Goal: Task Accomplishment & Management: Manage account settings

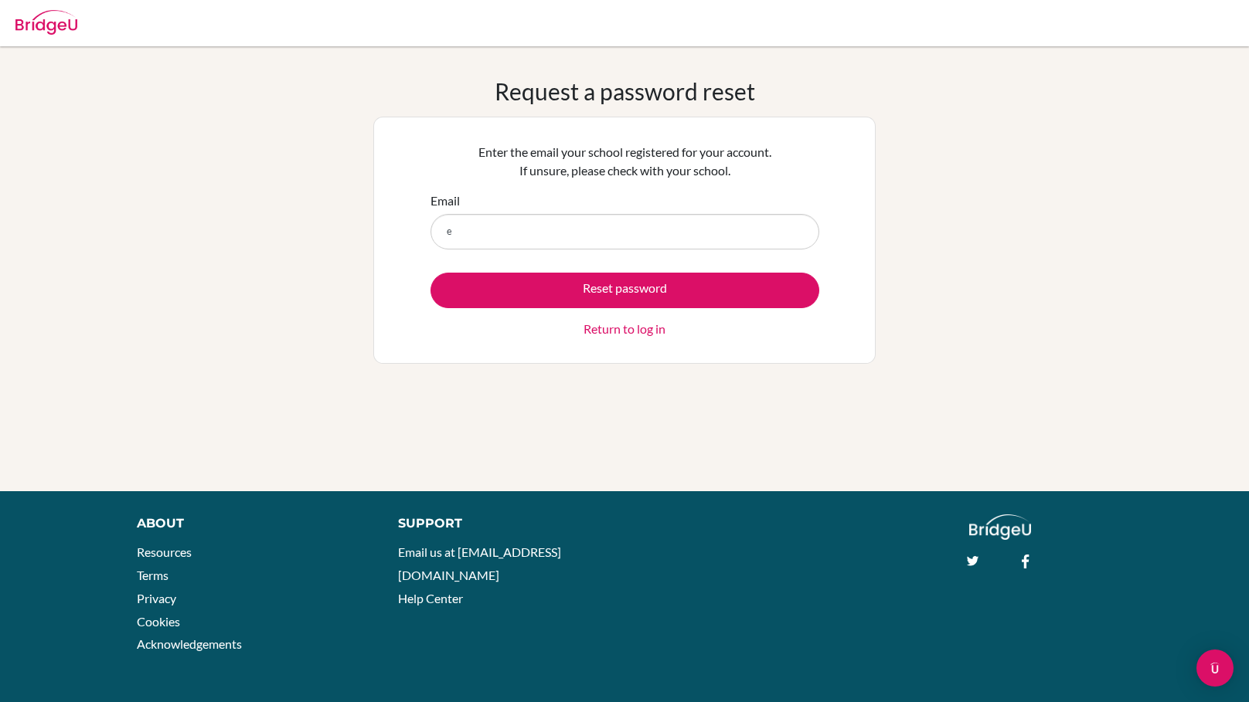
type input "[EMAIL_ADDRESS][DOMAIN_NAME]"
click at [626, 329] on link "Return to log in" at bounding box center [624, 329] width 82 height 19
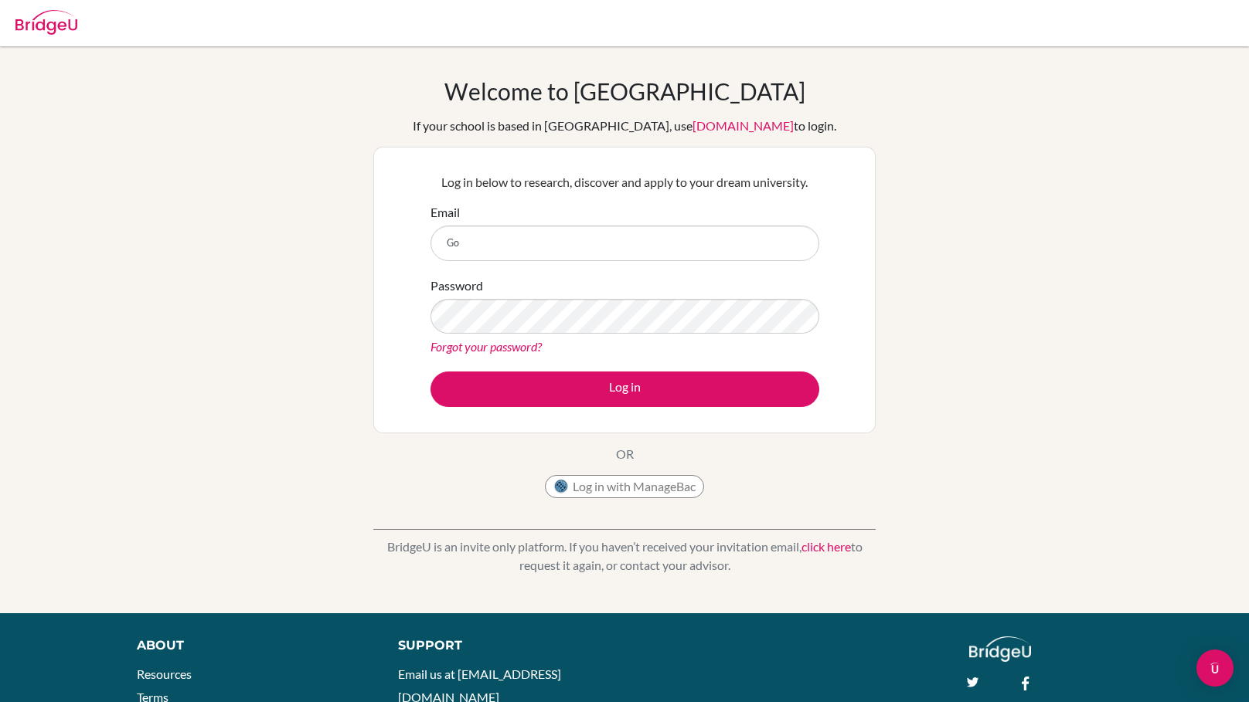
type input "G"
type input "[EMAIL_ADDRESS][DOMAIN_NAME]"
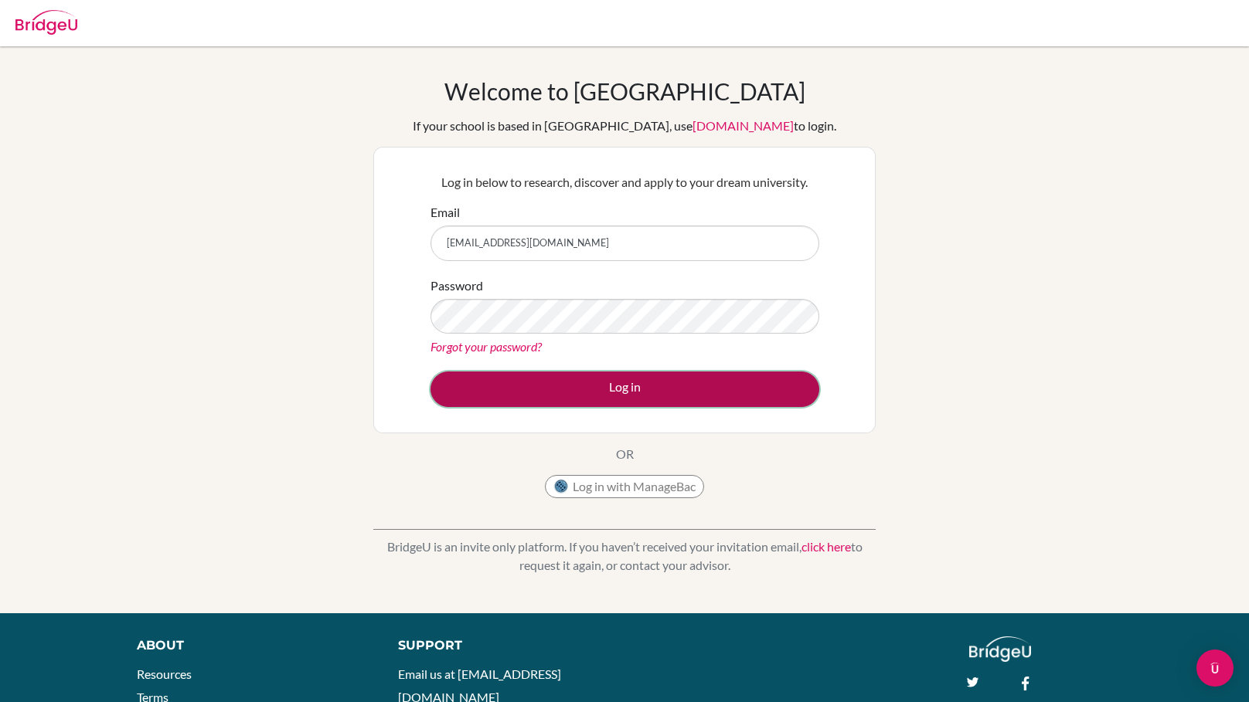
click at [534, 401] on button "Log in" at bounding box center [624, 390] width 389 height 36
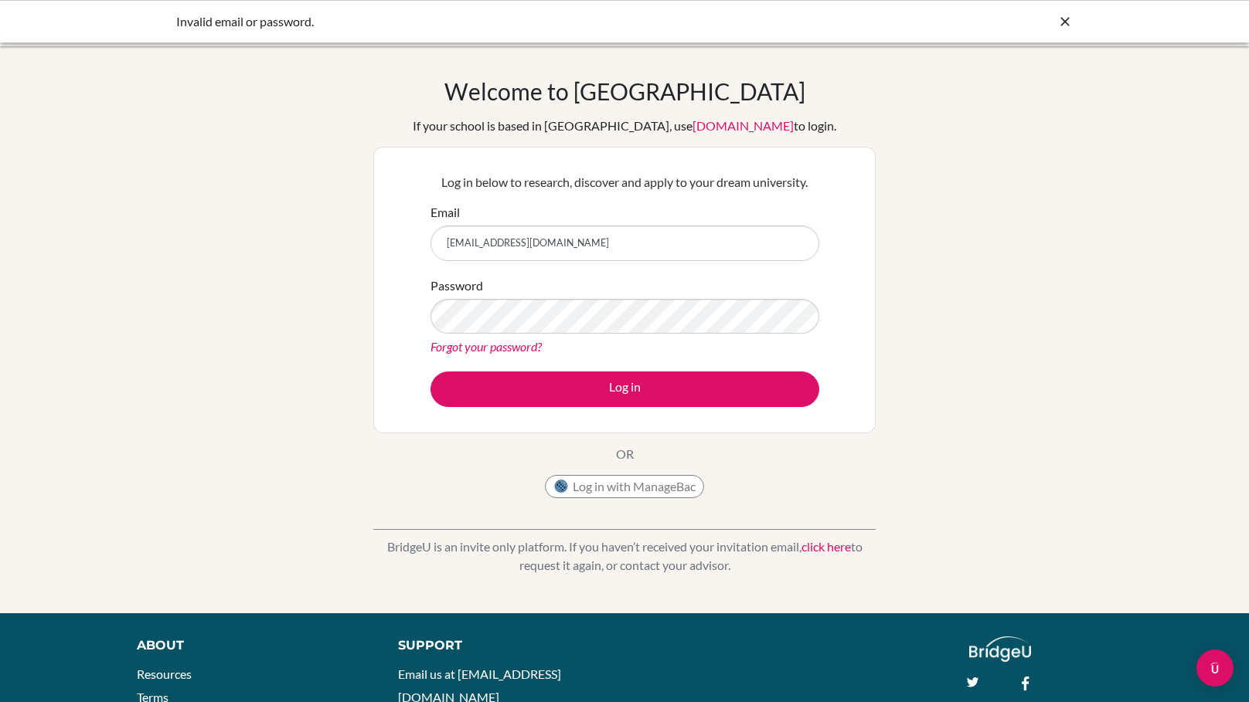
click at [530, 344] on link "Forgot your password?" at bounding box center [485, 346] width 111 height 15
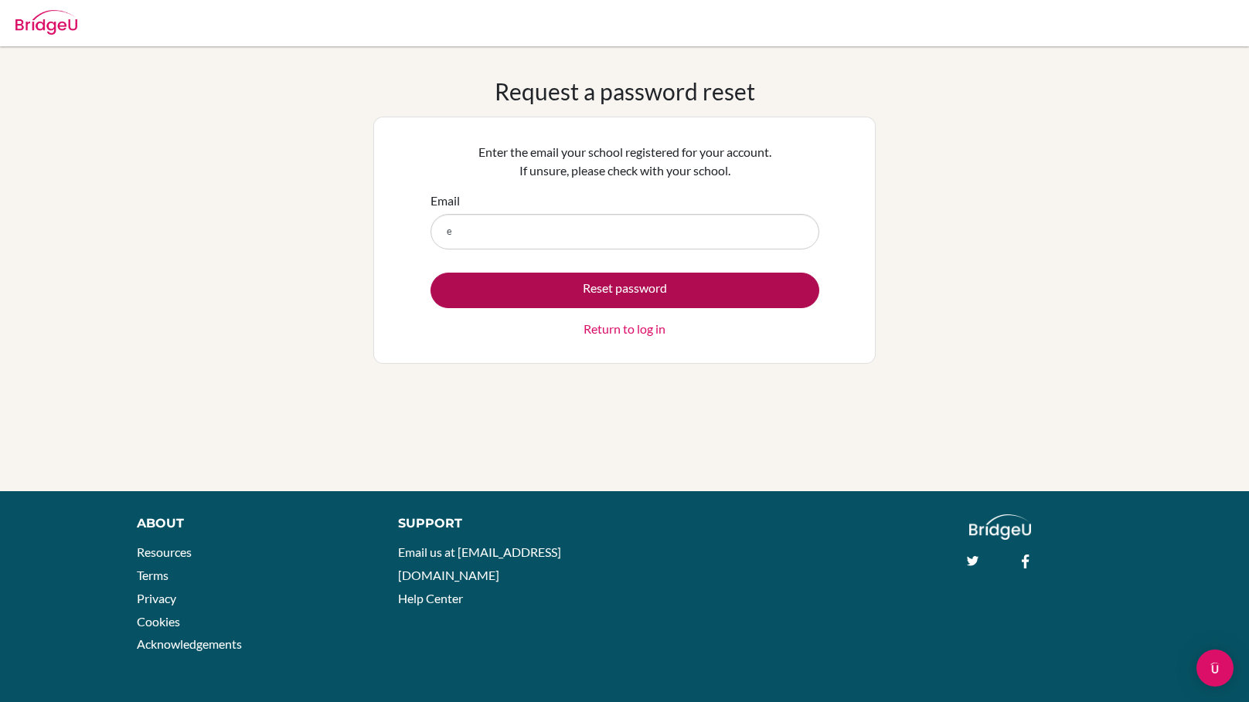
type input "[EMAIL_ADDRESS][DOMAIN_NAME]"
click at [577, 284] on button "Reset password" at bounding box center [624, 291] width 389 height 36
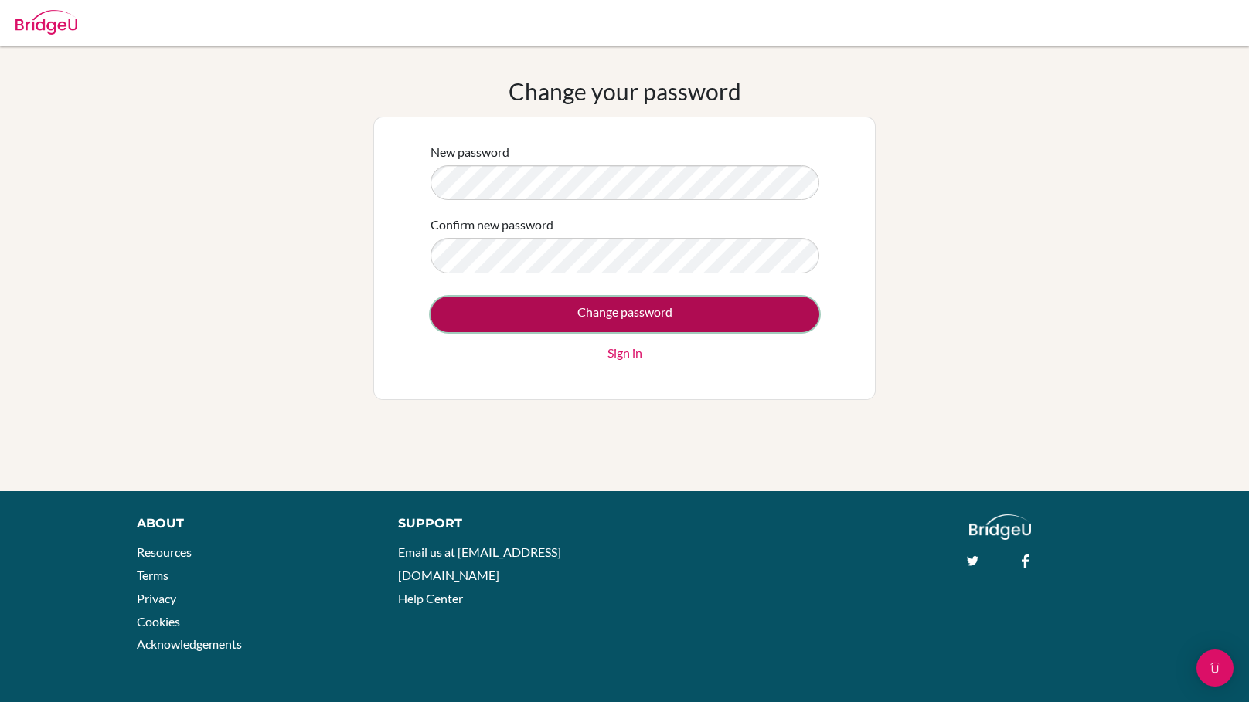
click at [603, 314] on input "Change password" at bounding box center [624, 315] width 389 height 36
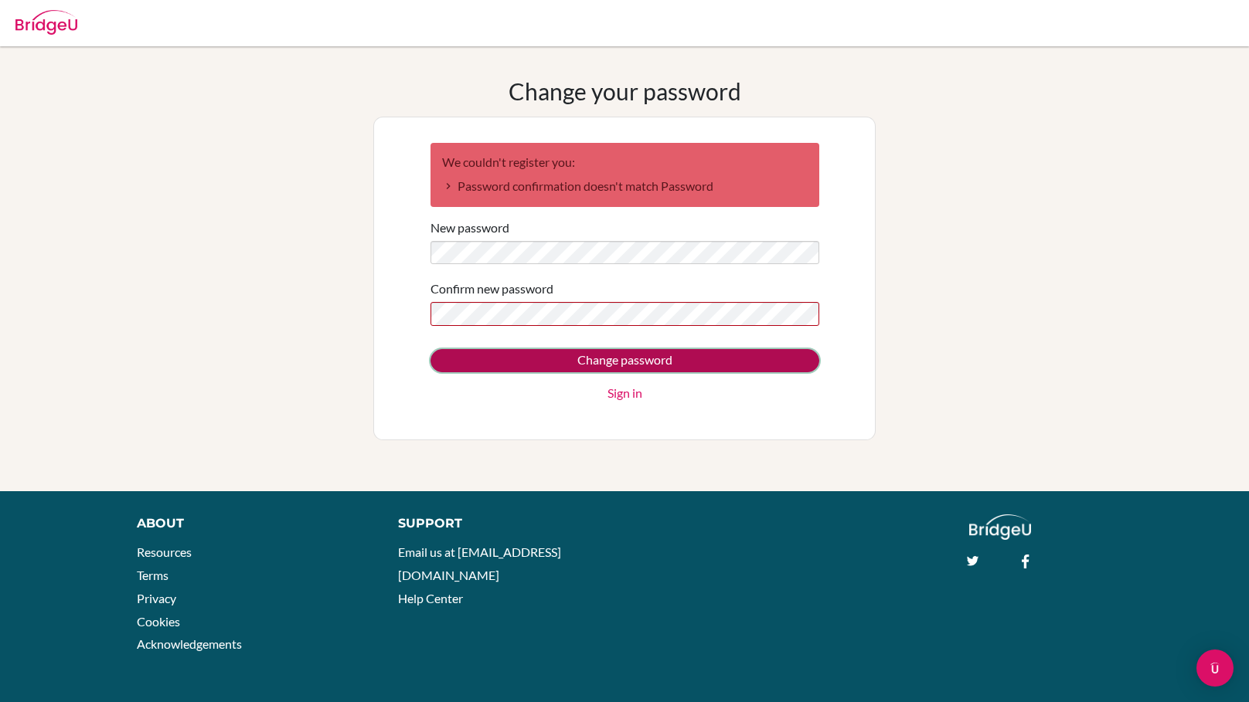
click at [478, 359] on input "Change password" at bounding box center [624, 360] width 389 height 23
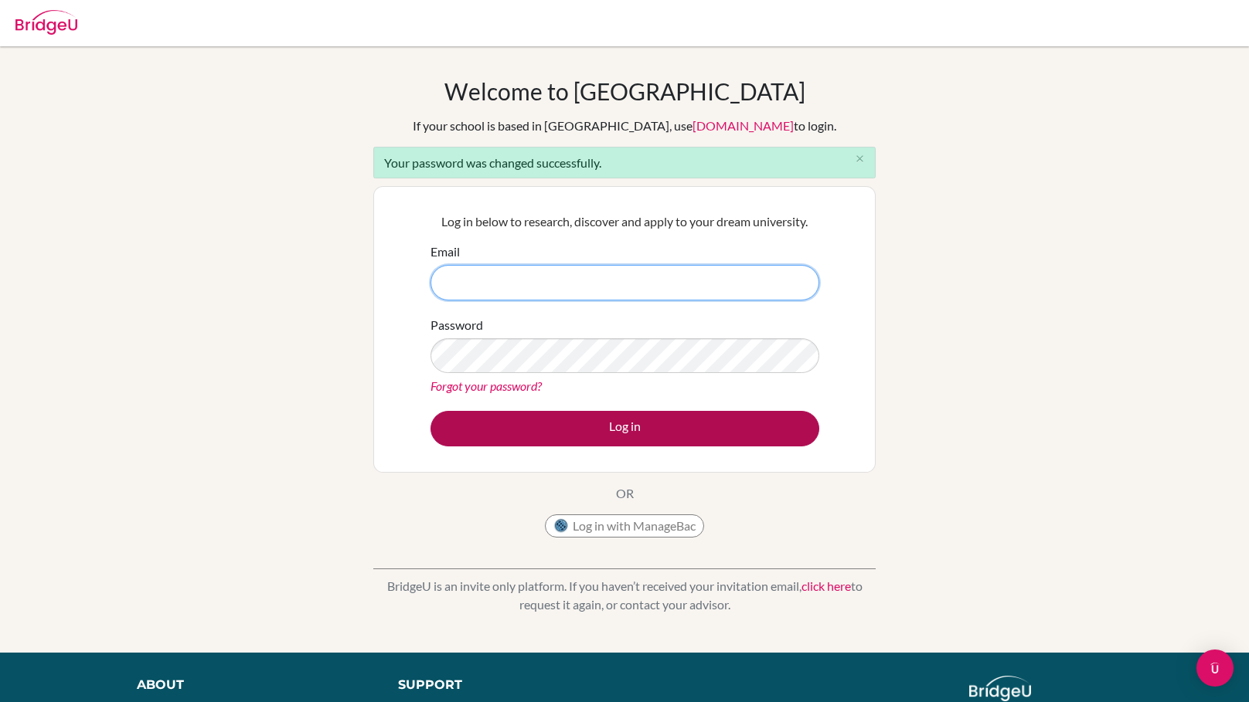
type input "[EMAIL_ADDRESS][DOMAIN_NAME]"
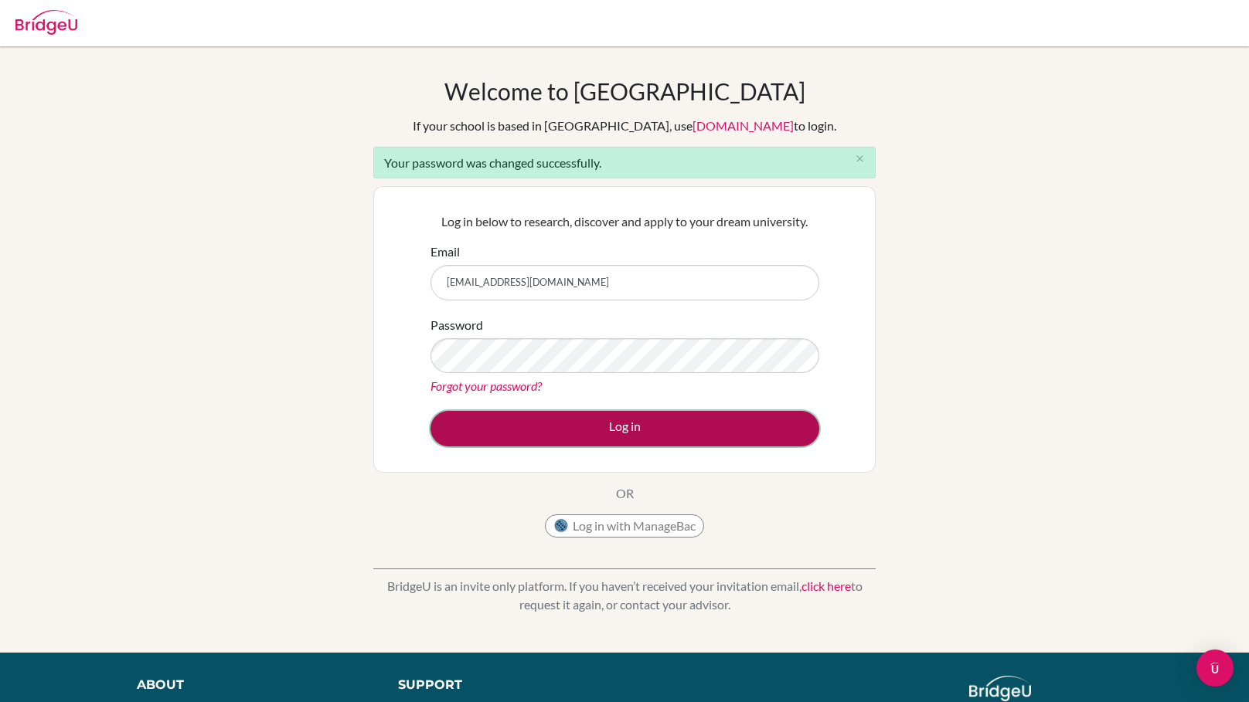
click at [720, 416] on button "Log in" at bounding box center [624, 429] width 389 height 36
